Goal: Information Seeking & Learning: Check status

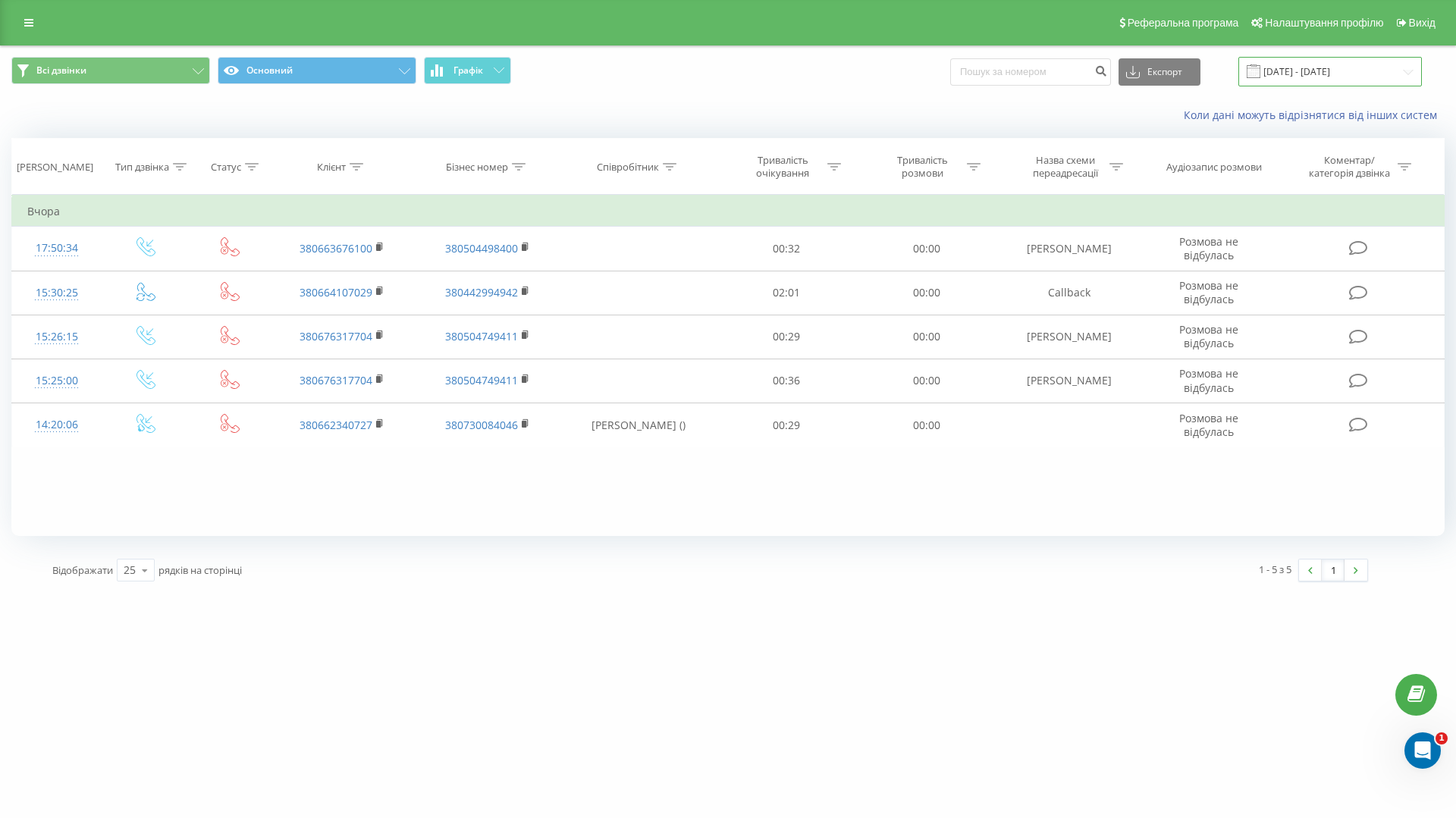
click at [1326, 78] on input "19.08.2025 - 19.08.2025" at bounding box center [1329, 72] width 184 height 30
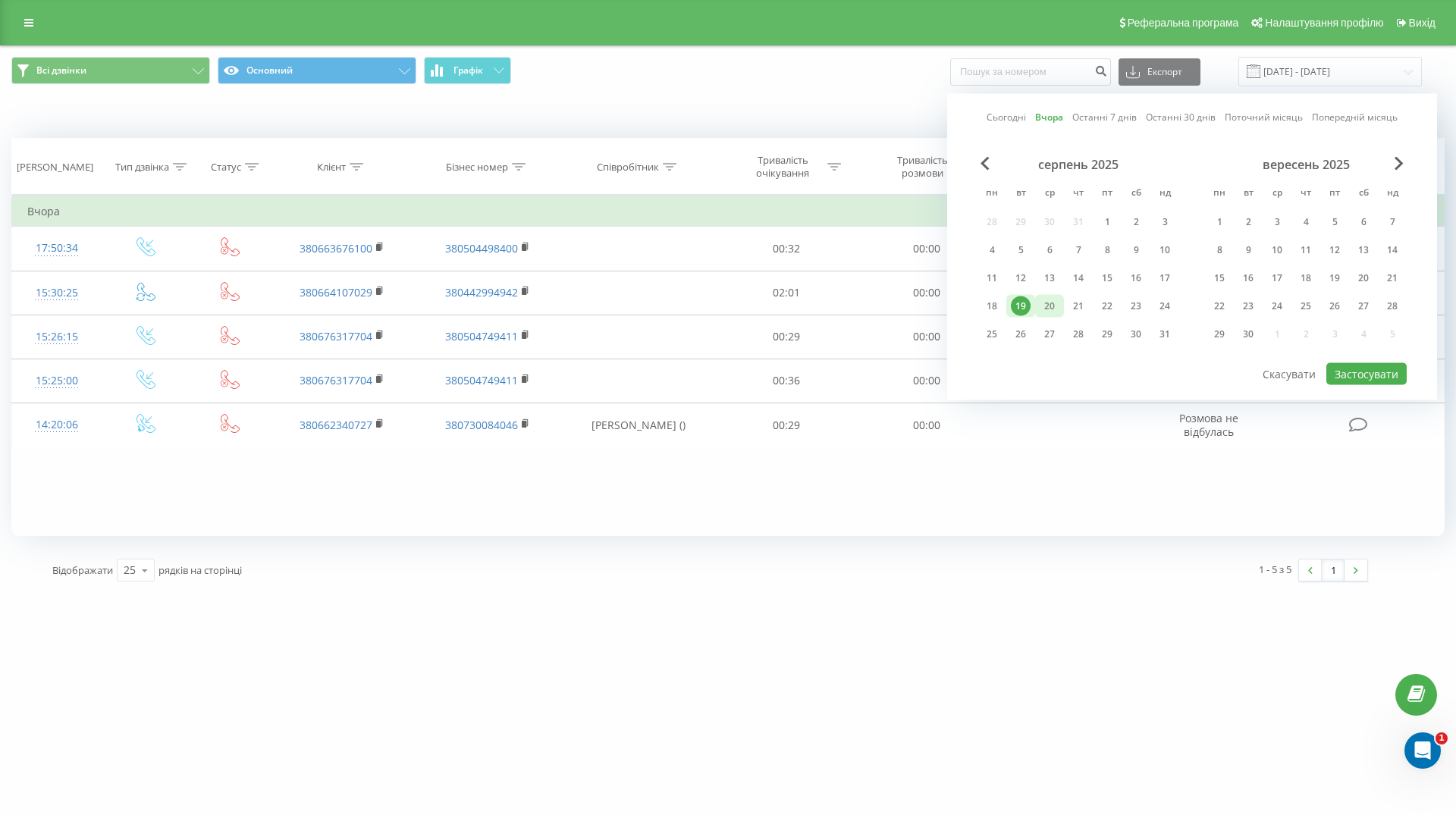
click at [1057, 304] on div "20" at bounding box center [1049, 306] width 20 height 20
click at [1387, 376] on button "Застосувати" at bounding box center [1366, 375] width 80 height 22
type input "[DATE] - [DATE]"
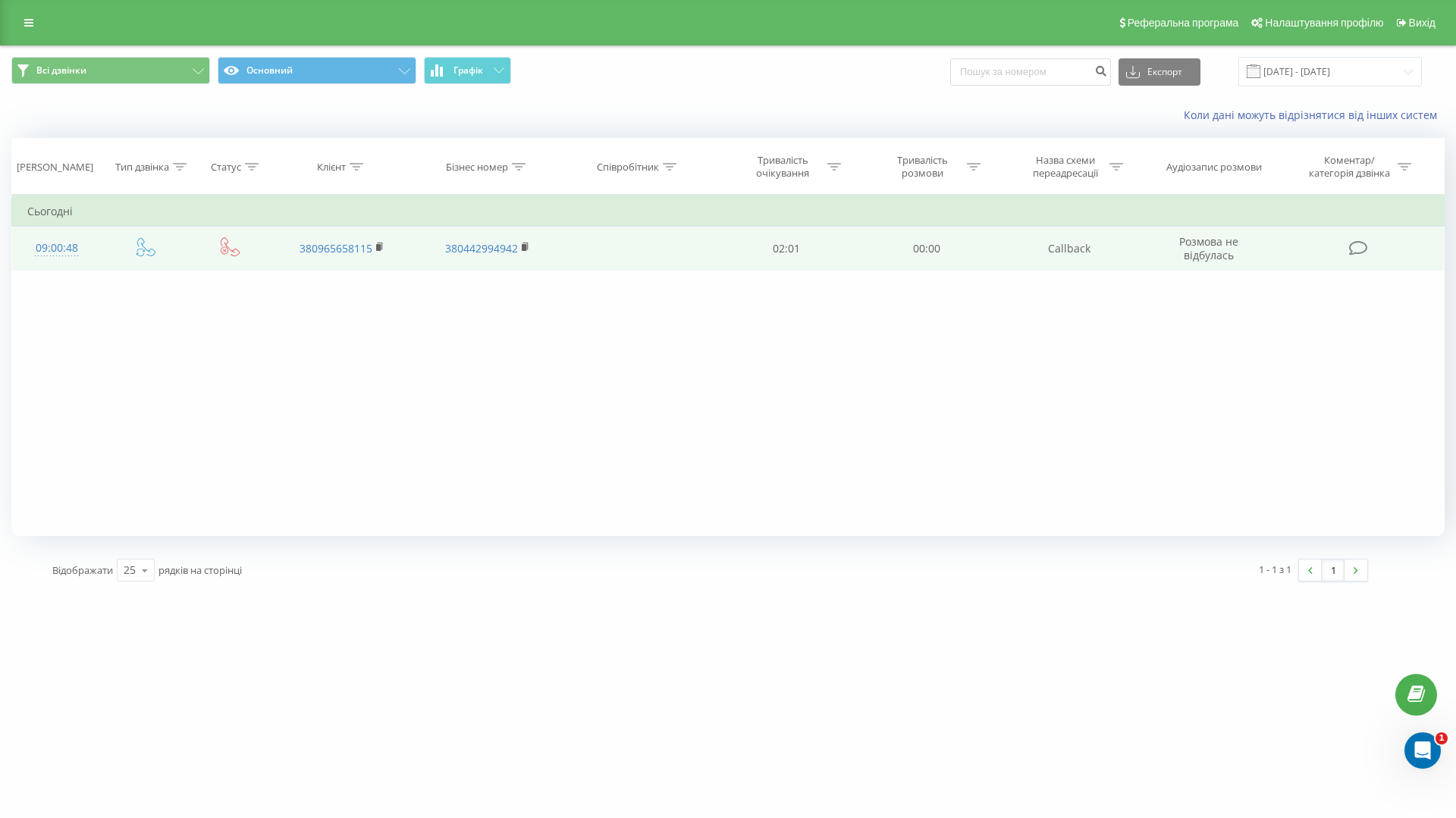
click at [56, 242] on div "09:00:48" at bounding box center [56, 249] width 59 height 30
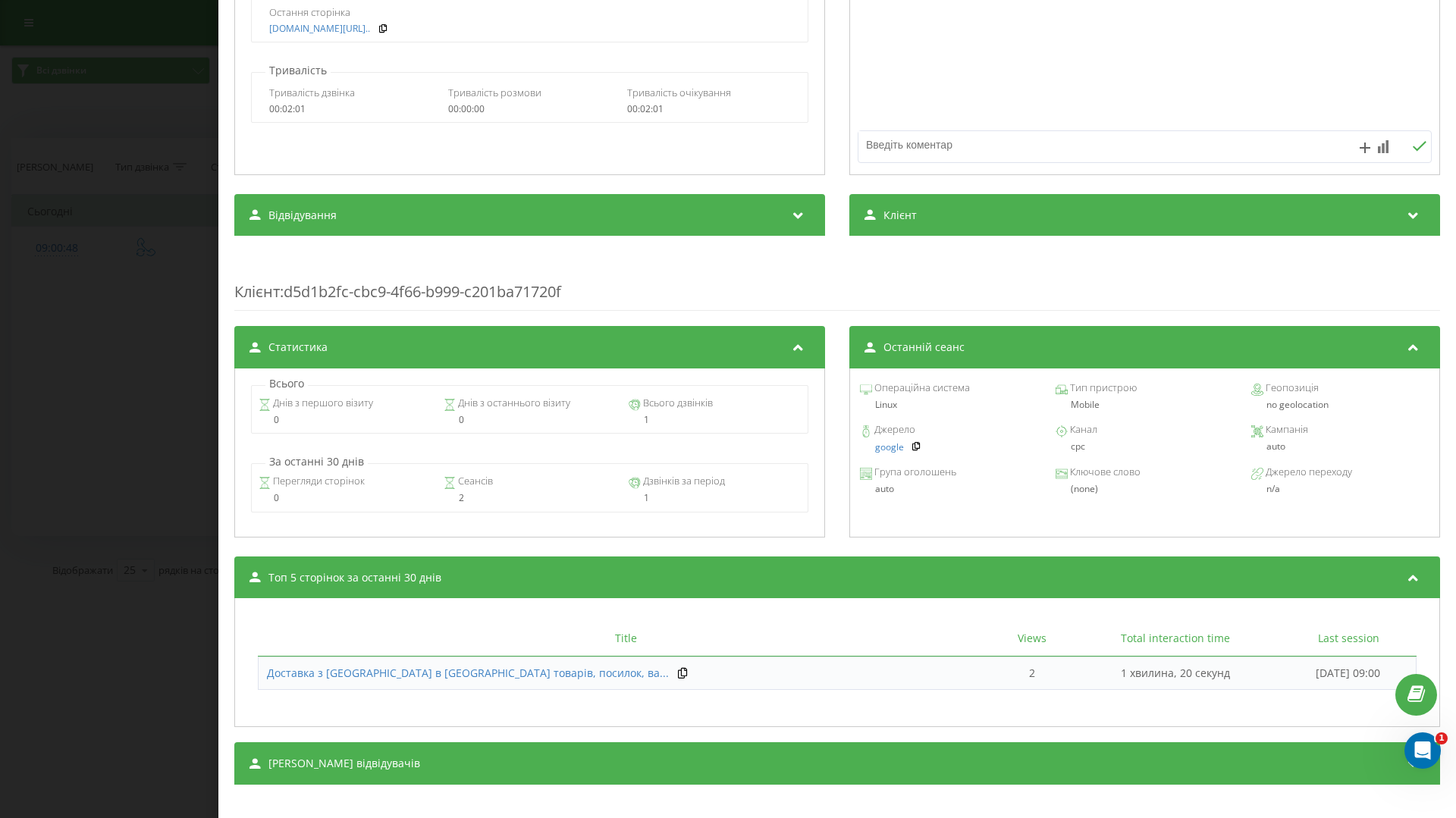
scroll to position [287, 0]
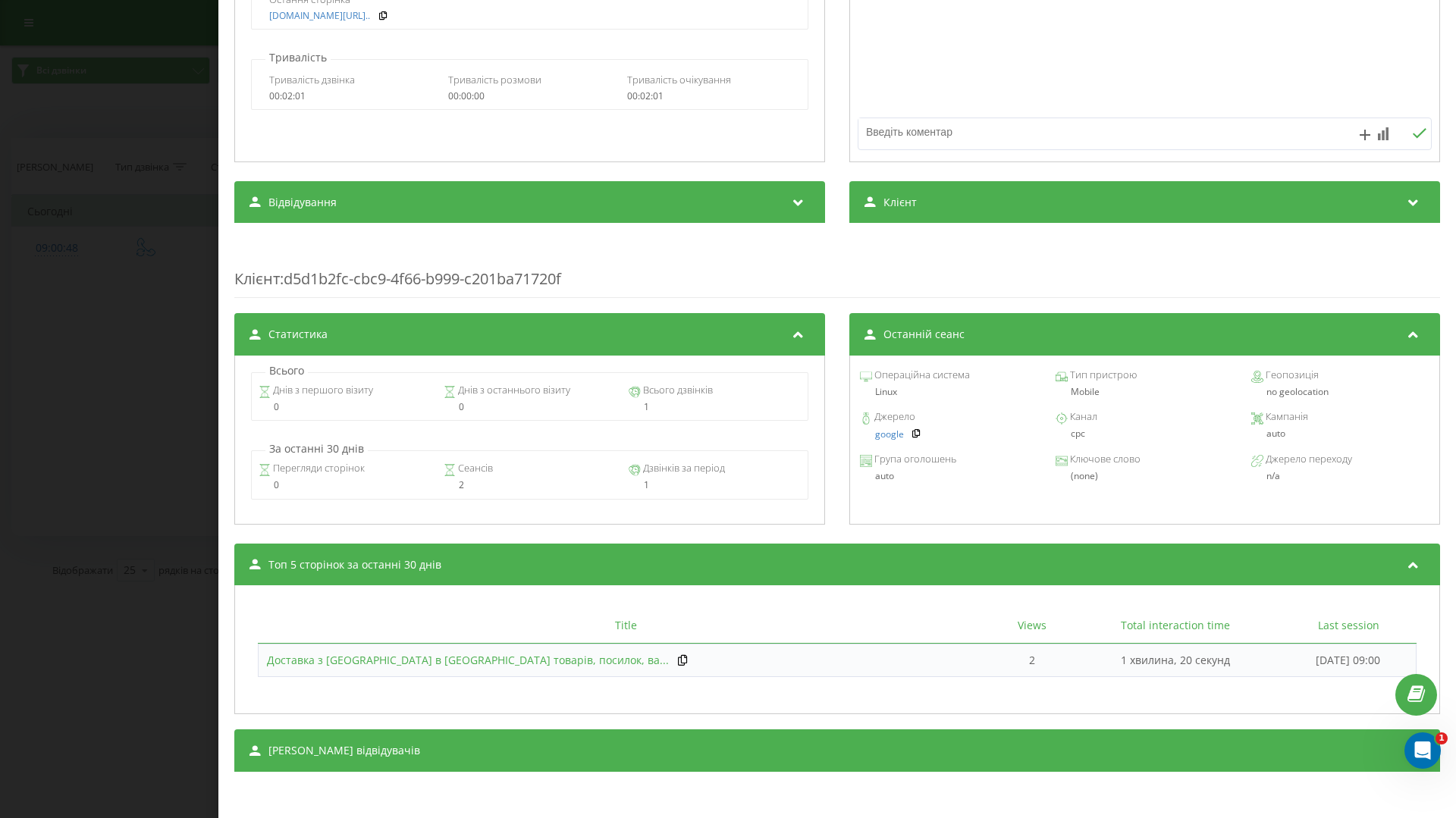
click at [465, 660] on span "Доставка з Китаю в Україну товарів, посилок, ва..." at bounding box center [467, 660] width 401 height 14
click at [139, 282] on div "Дзвінок : ua6_-1755669648.1580042 Транскрипція Для AI-аналізу майбутніх дзвінкі…" at bounding box center [728, 409] width 1456 height 818
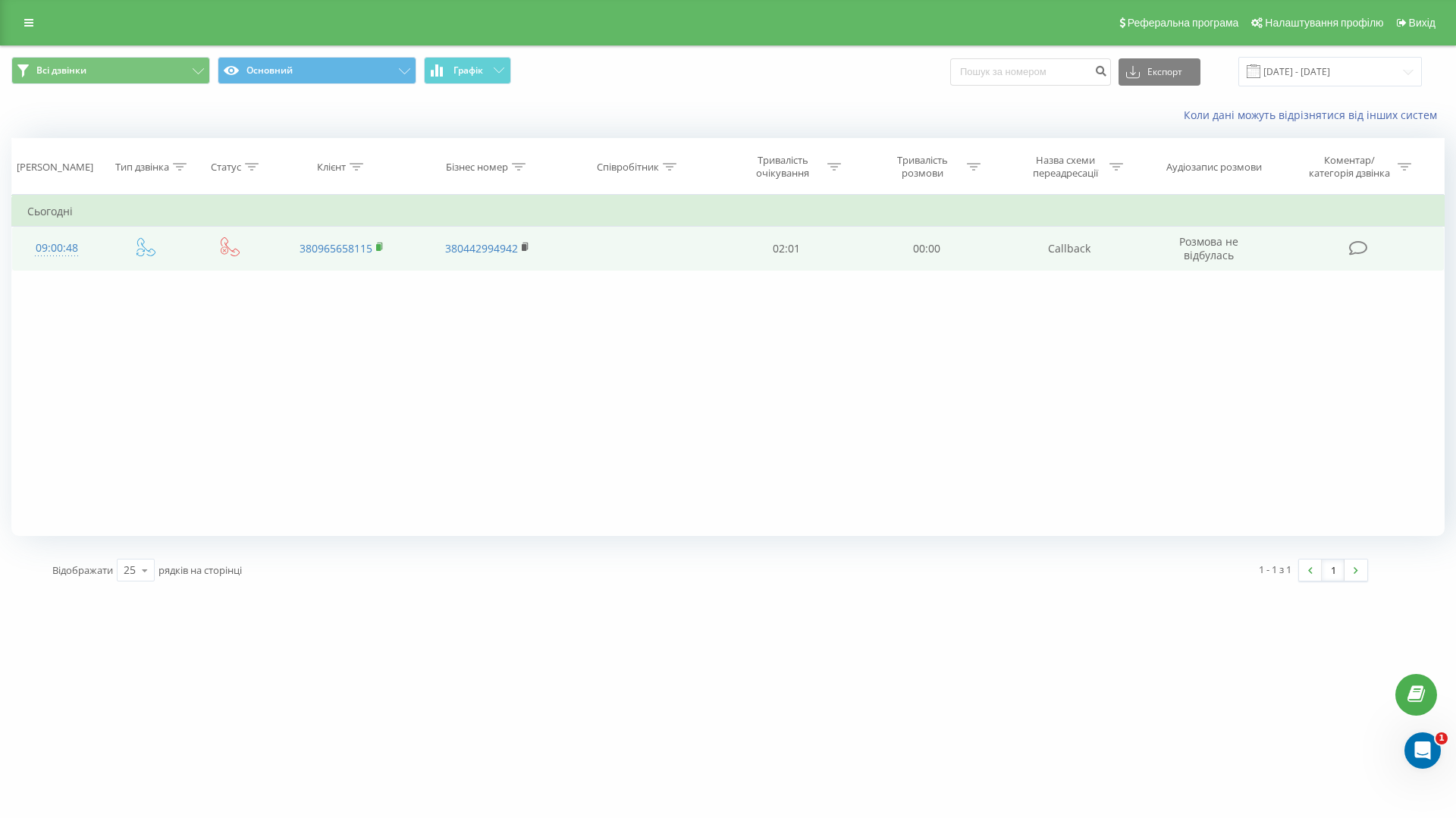
click at [381, 248] on icon at bounding box center [379, 245] width 6 height 7
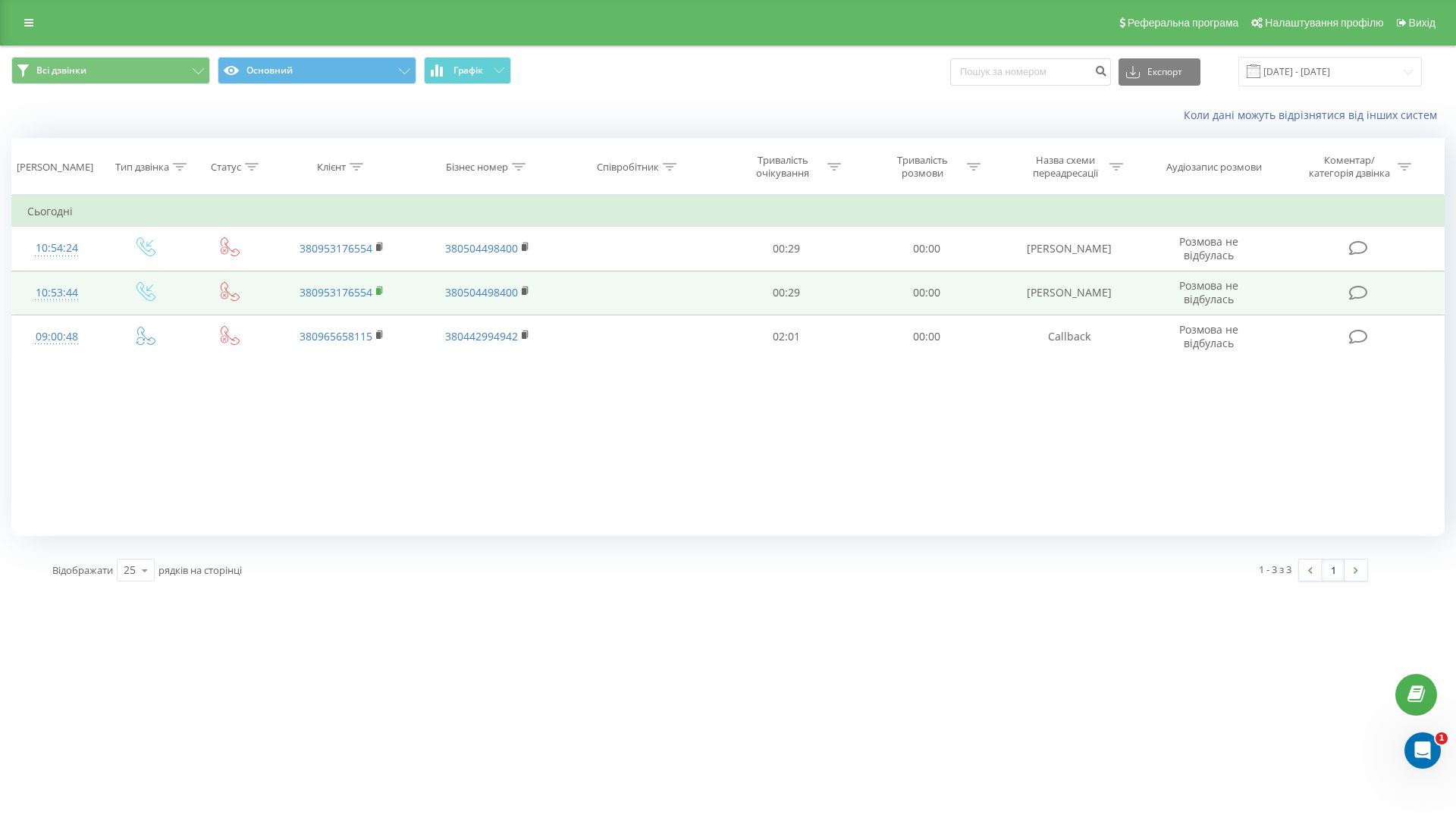
click at [383, 294] on icon at bounding box center [380, 291] width 8 height 10
click at [53, 292] on div "10:53:44" at bounding box center [56, 293] width 59 height 30
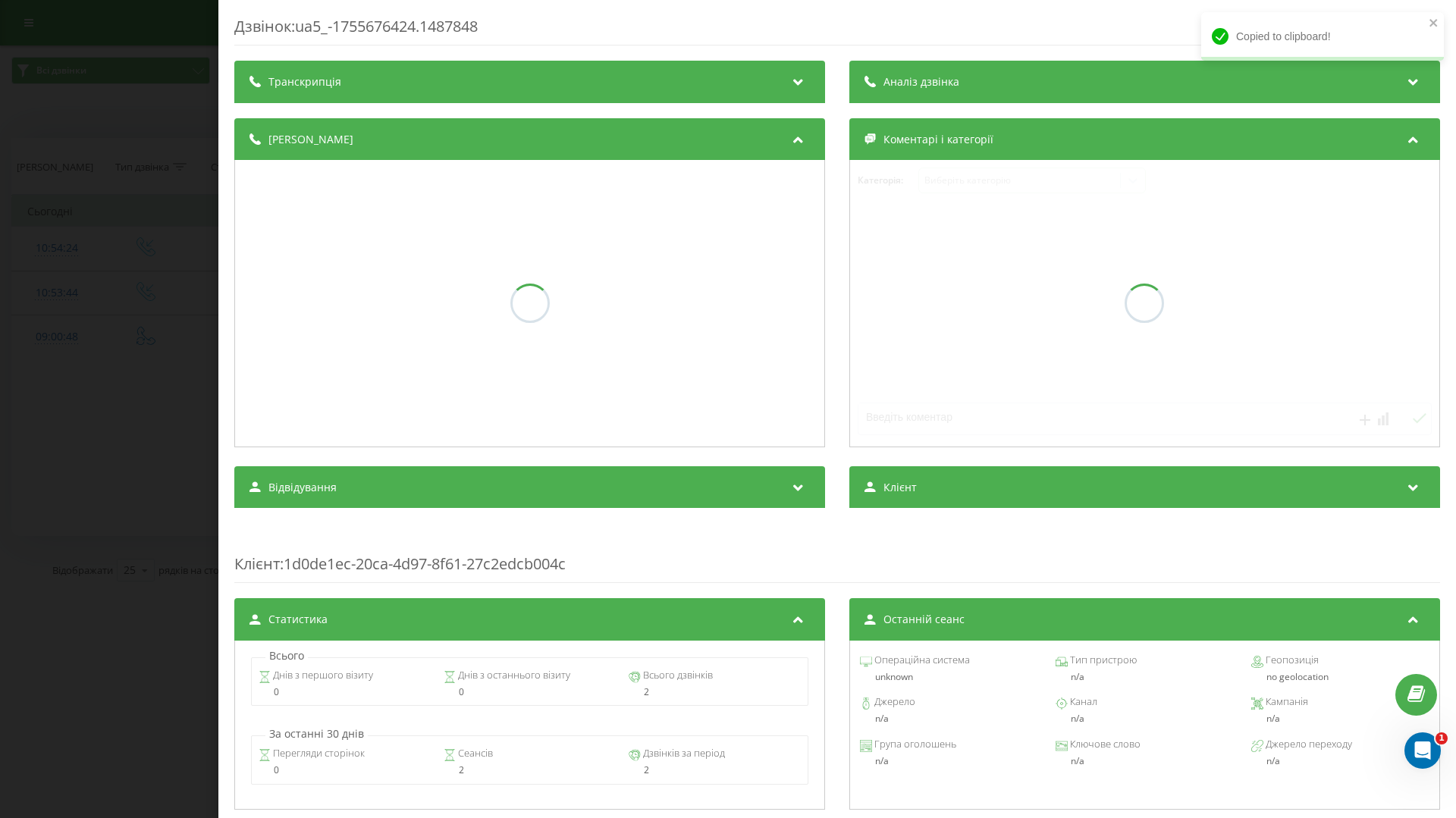
scroll to position [287, 0]
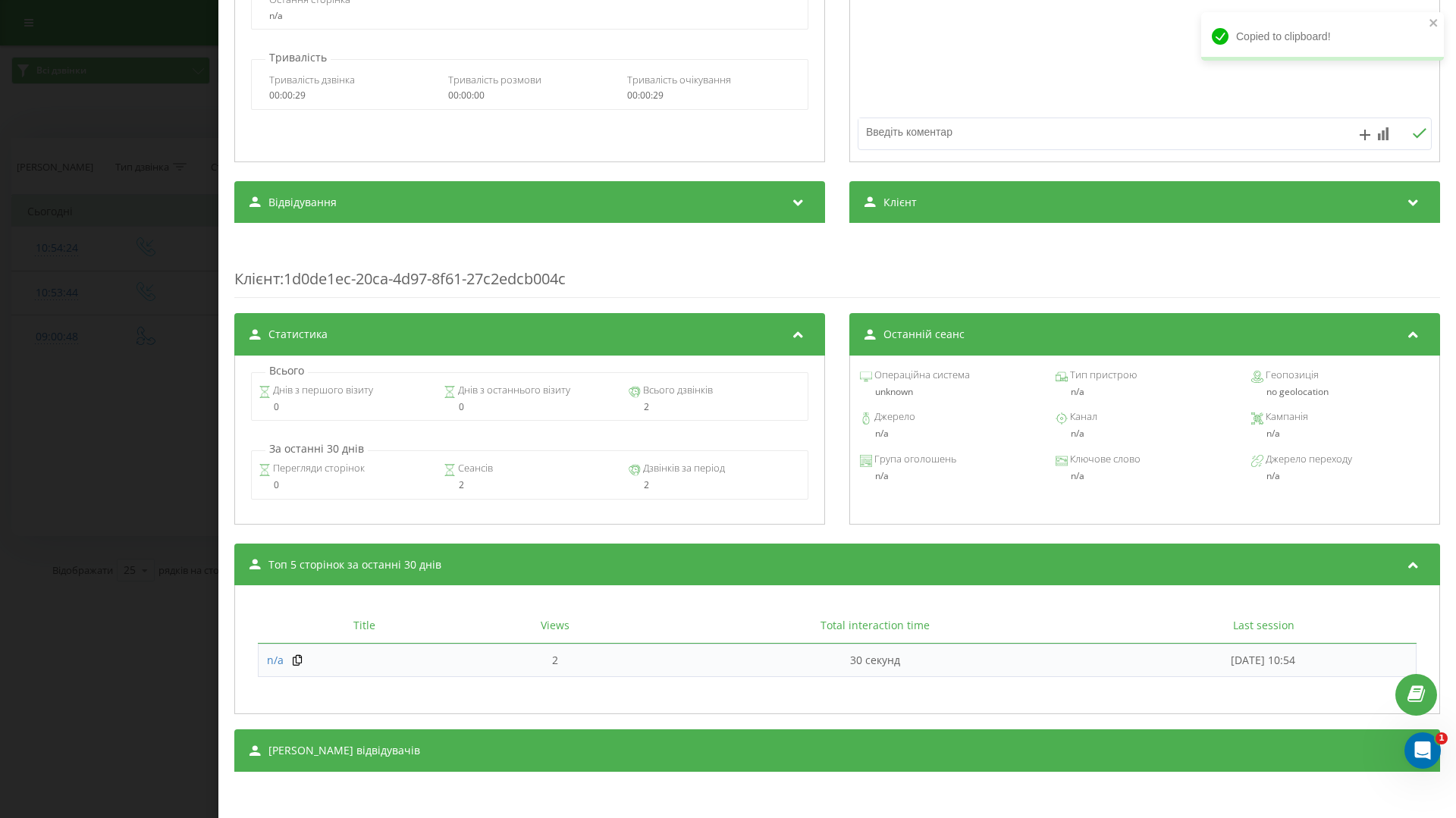
click at [119, 336] on div "Дзвінок : ua5_-1755676424.1487848 Транскрипція Для AI-аналізу майбутніх дзвінкі…" at bounding box center [728, 409] width 1456 height 818
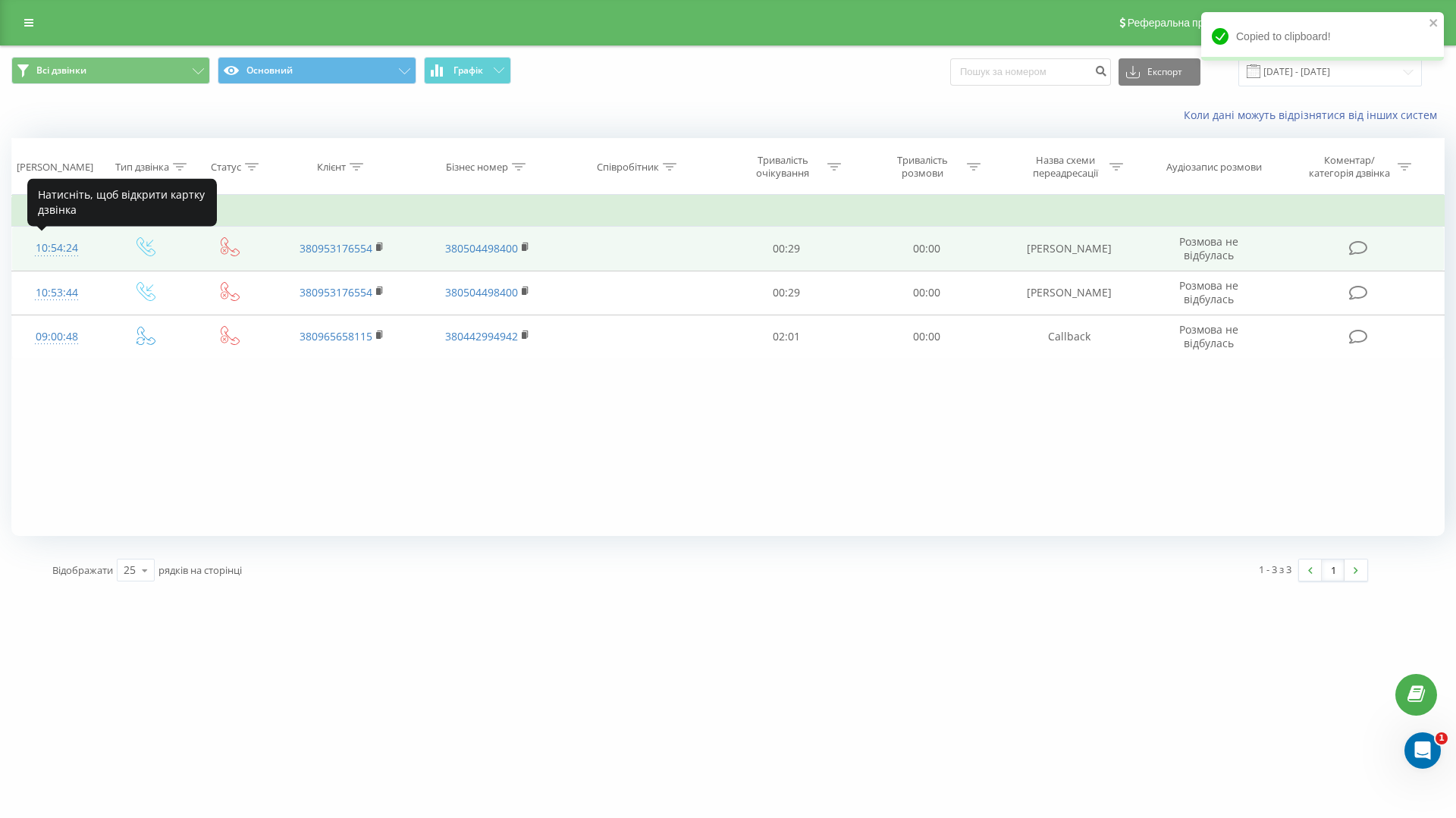
click at [62, 244] on div "10:54:24" at bounding box center [56, 249] width 59 height 30
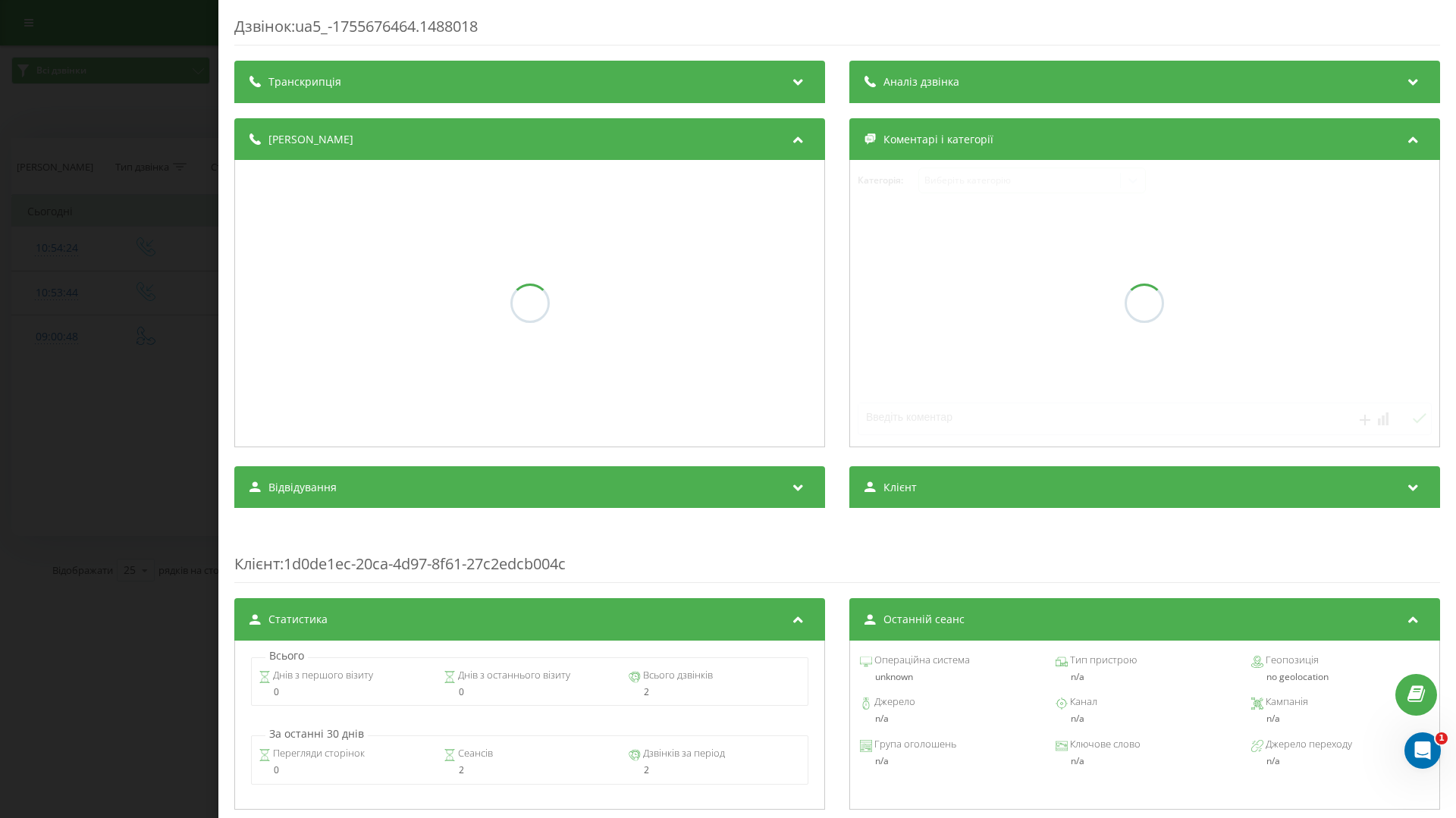
scroll to position [287, 0]
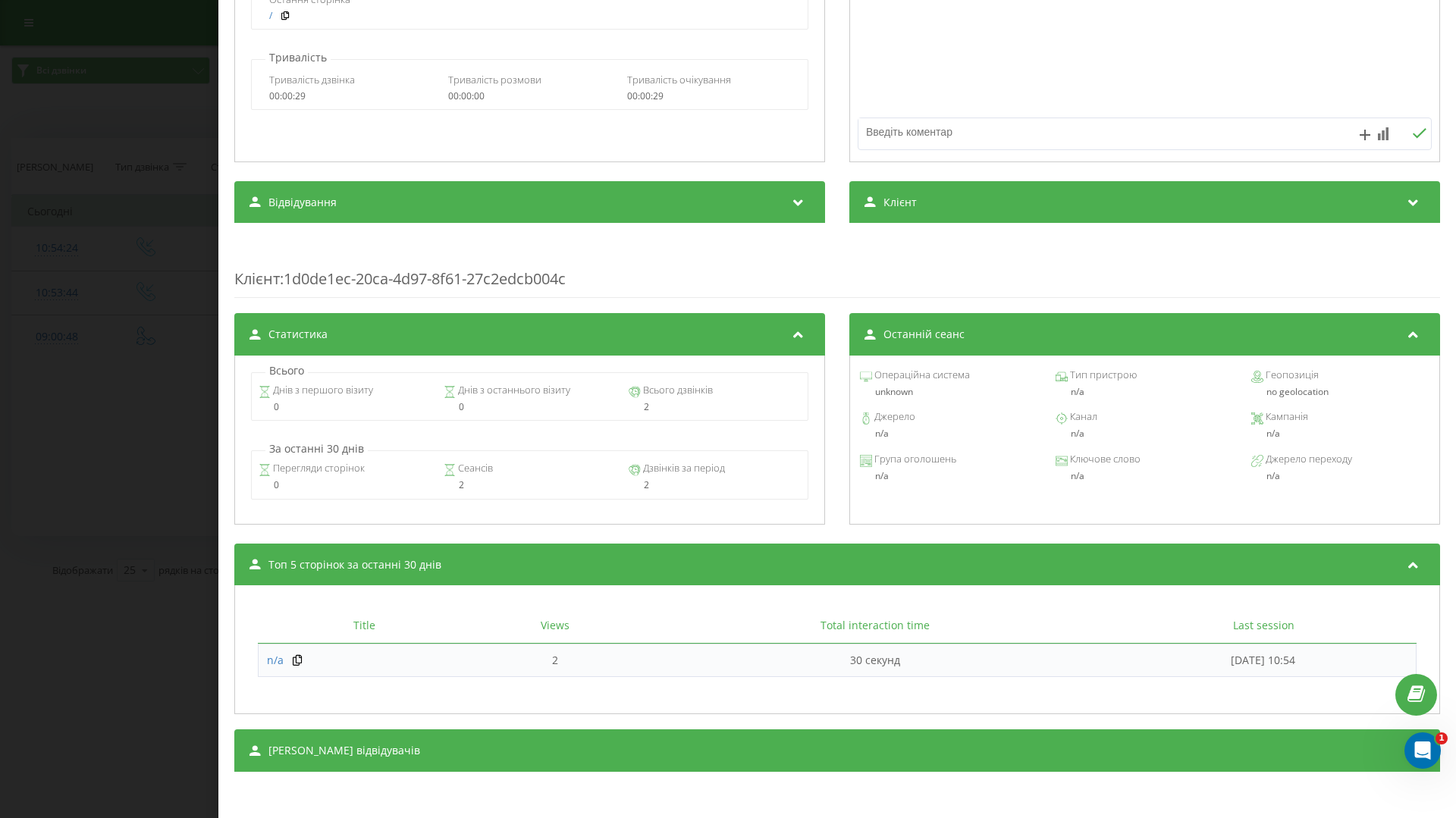
click at [84, 388] on div "Дзвінок : ua5_-1755676464.1488018 Транскрипція Для AI-аналізу майбутніх дзвінкі…" at bounding box center [728, 409] width 1456 height 818
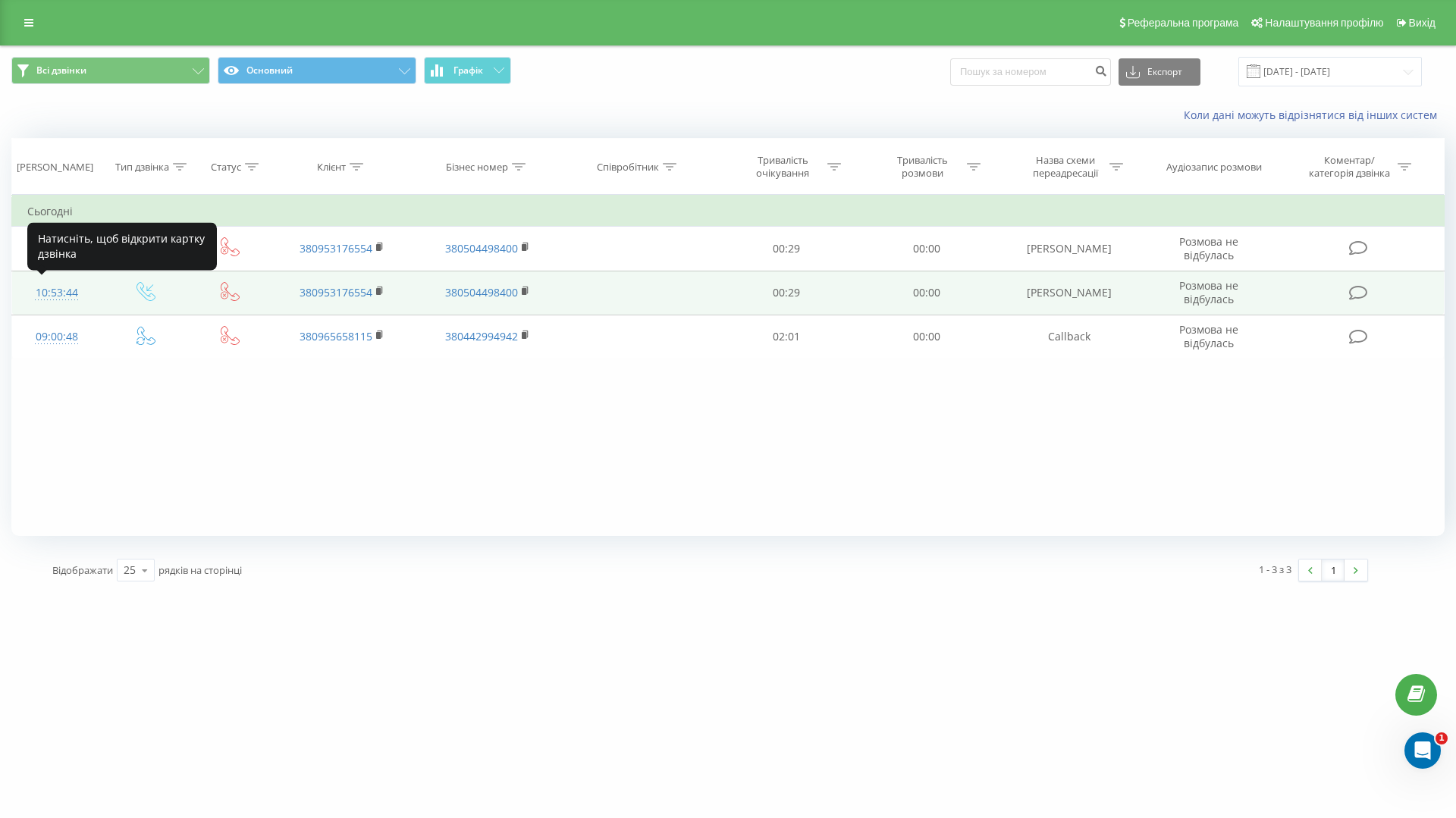
click at [61, 295] on div "10:53:44" at bounding box center [56, 293] width 59 height 30
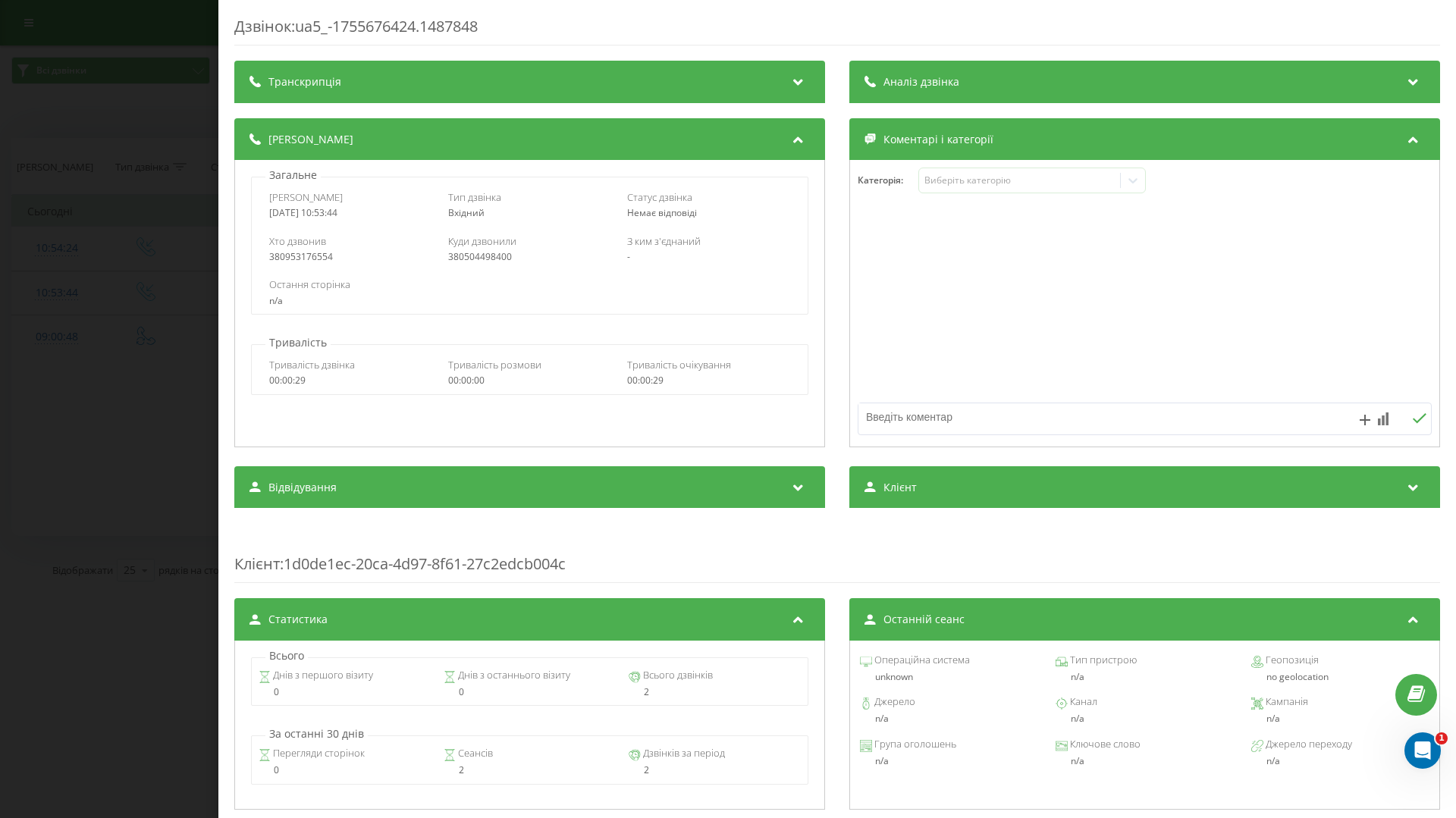
click at [193, 393] on div "Дзвінок : ua5_-1755676424.1487848 Транскрипція Для AI-аналізу майбутніх дзвінкі…" at bounding box center [728, 409] width 1456 height 818
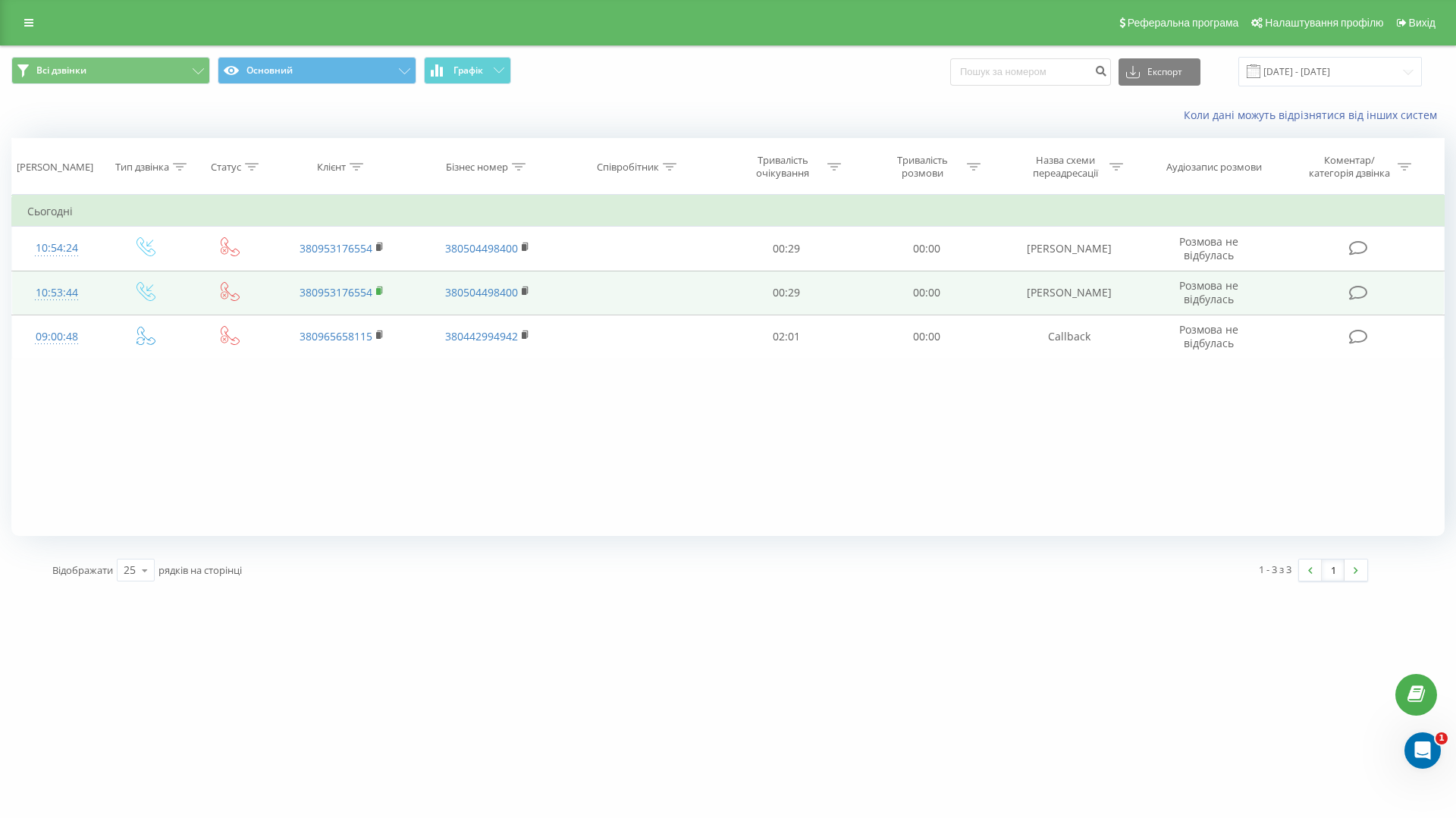
click at [376, 293] on rect at bounding box center [378, 291] width 5 height 7
